Goal: Find specific page/section: Find specific page/section

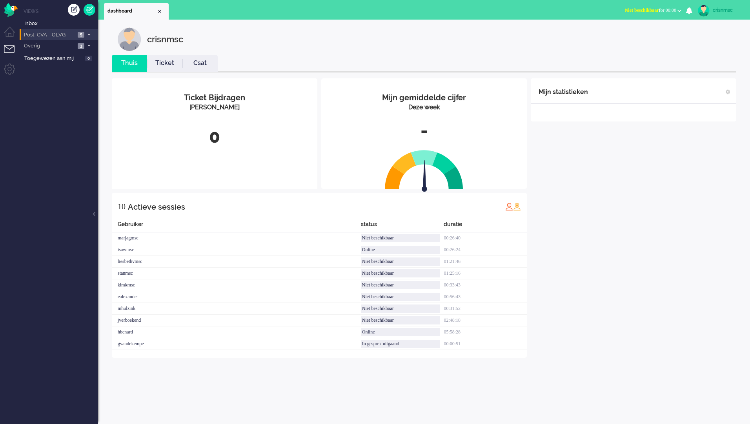
click at [89, 35] on icon at bounding box center [89, 34] width 2 height 3
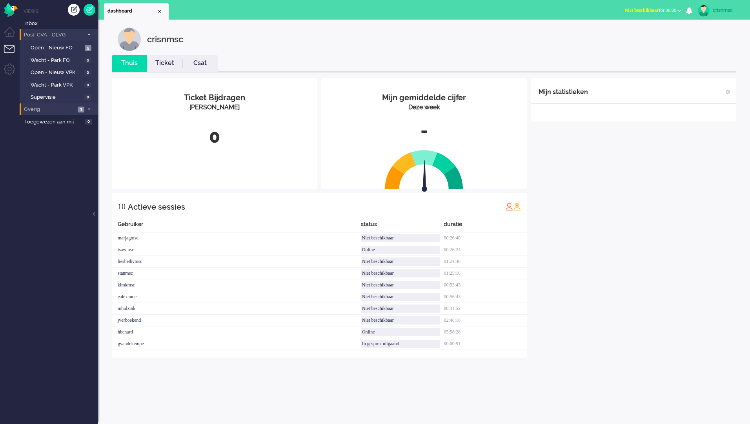
click at [90, 110] on span at bounding box center [89, 109] width 6 height 4
click at [162, 11] on div "Close tab" at bounding box center [159, 11] width 6 height 6
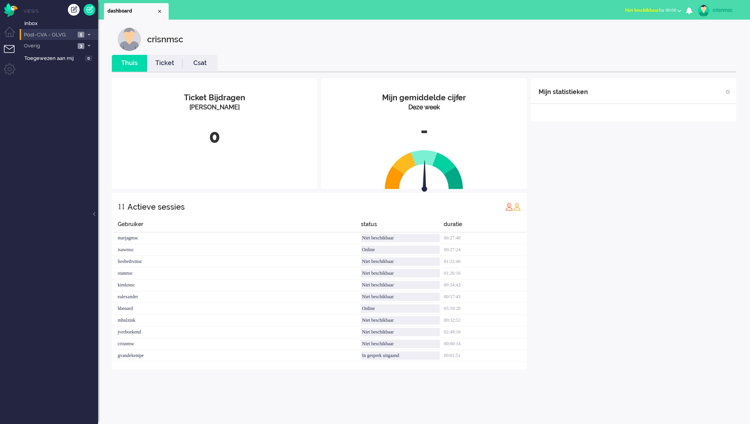
click at [89, 35] on icon at bounding box center [89, 34] width 2 height 3
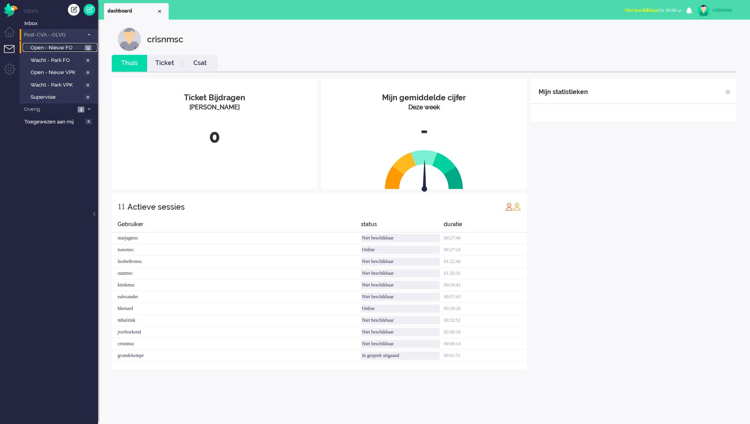
click at [76, 48] on span "Open - Nieuw FO" at bounding box center [57, 47] width 52 height 7
